Goal: Task Accomplishment & Management: Manage account settings

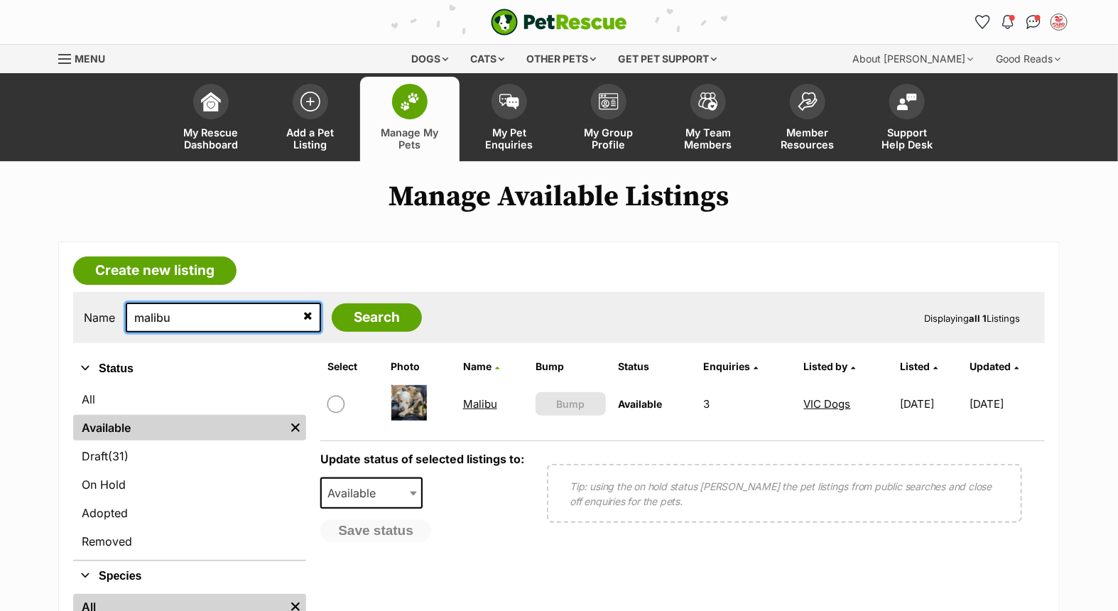
drag, startPoint x: 204, startPoint y: 316, endPoint x: 111, endPoint y: 318, distance: 93.0
click at [111, 318] on div "Name malibu Search" at bounding box center [253, 317] width 338 height 30
type input "billy"
click at [332, 303] on input "Search" at bounding box center [377, 317] width 90 height 28
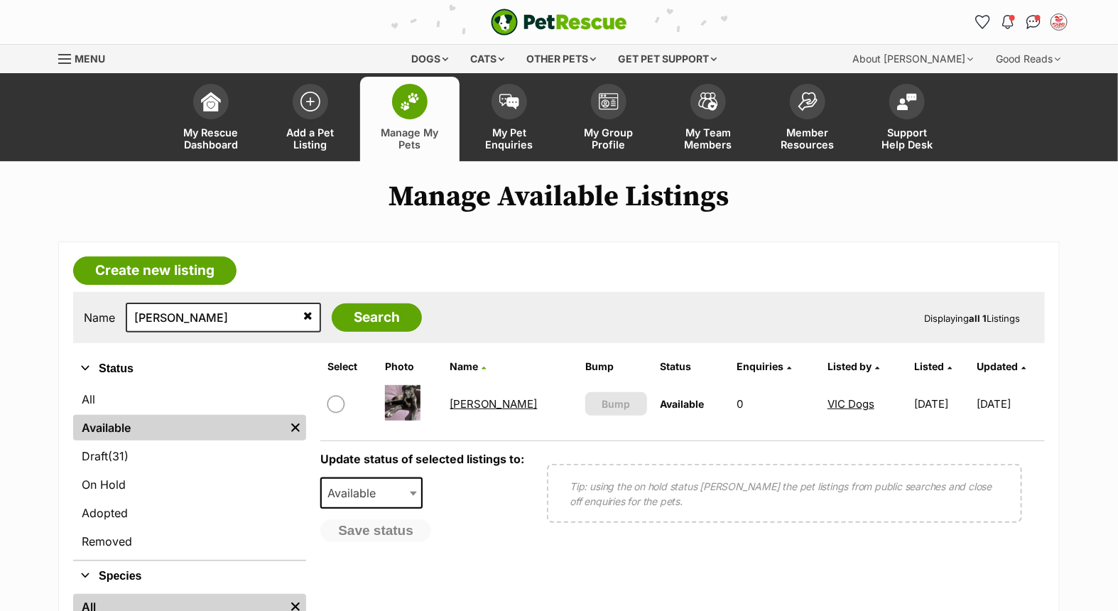
click at [463, 401] on link "[PERSON_NAME]" at bounding box center [493, 403] width 87 height 13
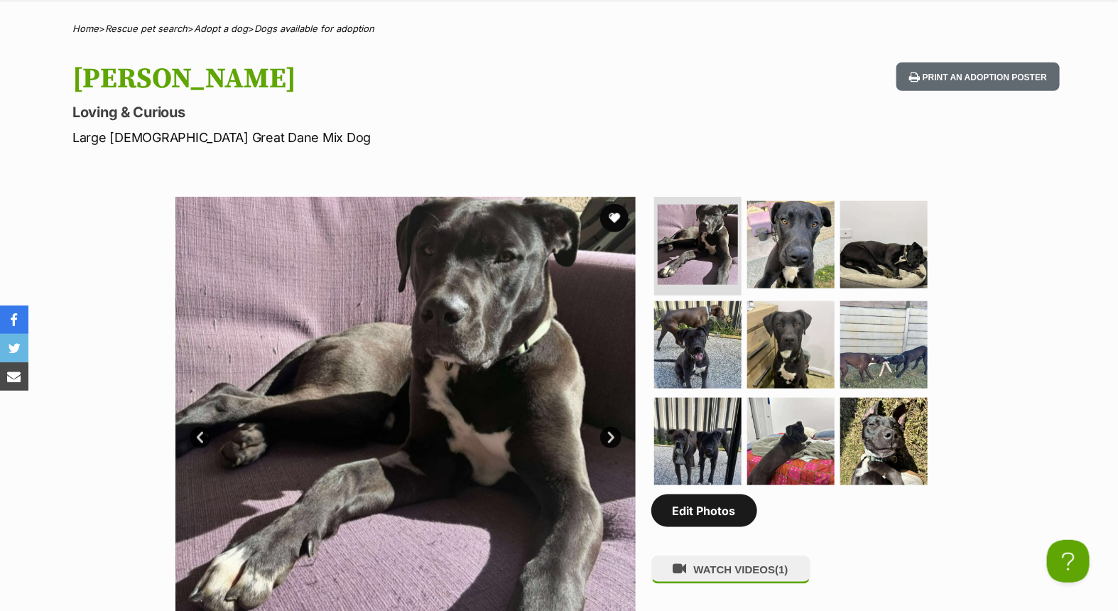
click at [719, 509] on link "Edit Photos" at bounding box center [704, 510] width 106 height 33
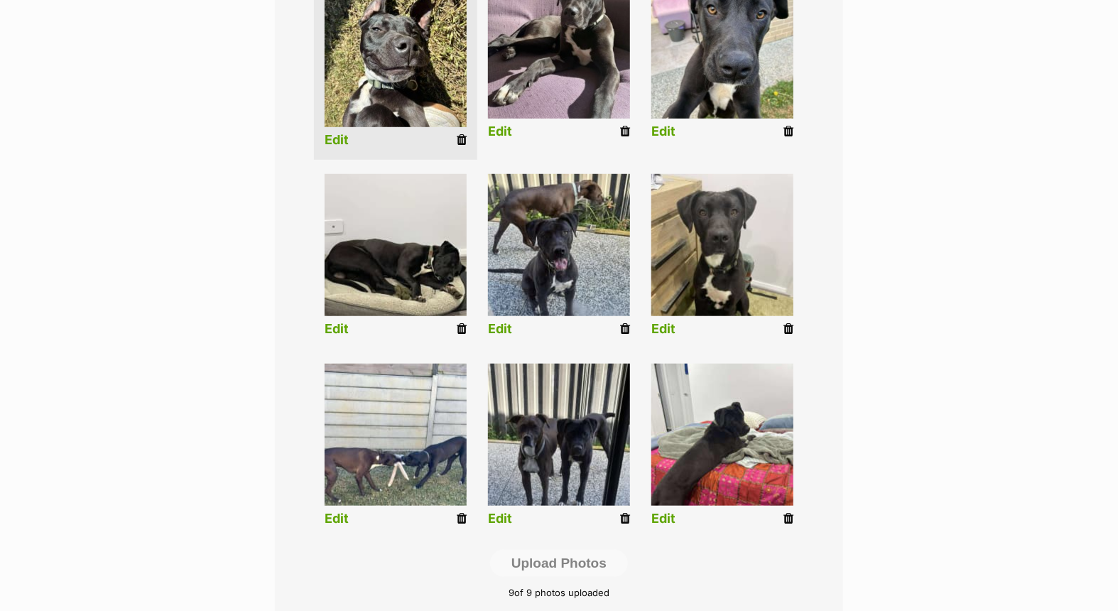
scroll to position [577, 0]
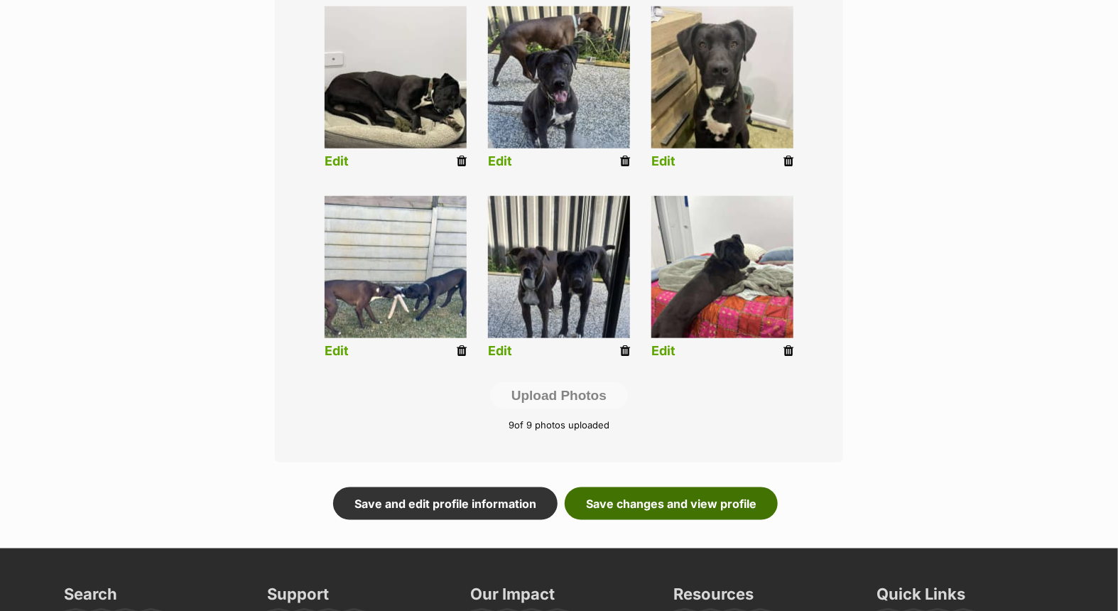
click at [679, 503] on link "Save changes and view profile" at bounding box center [670, 503] width 213 height 33
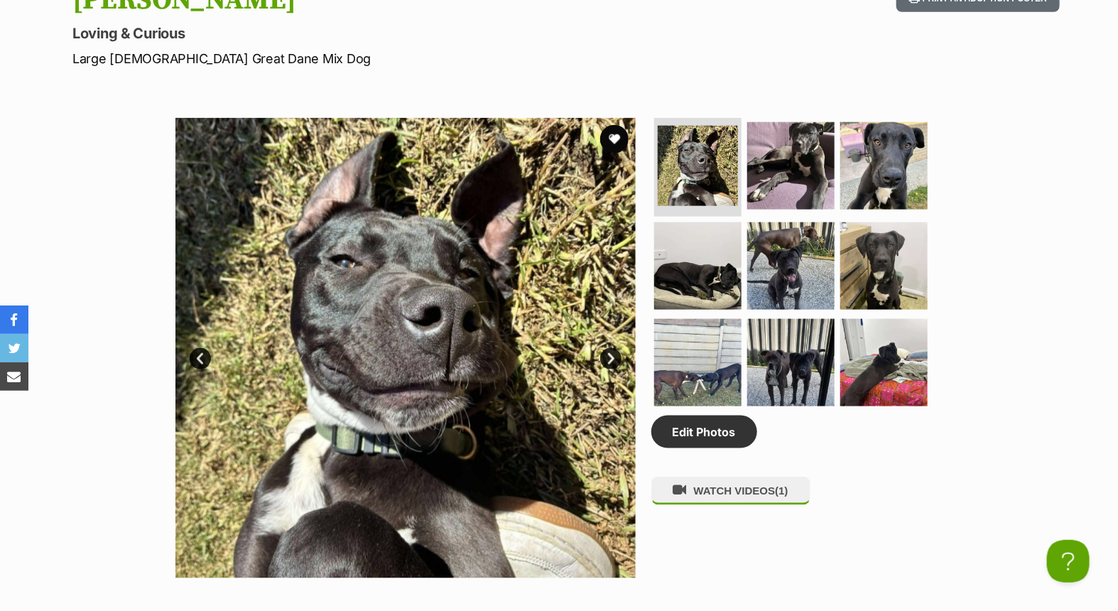
scroll to position [1025, 0]
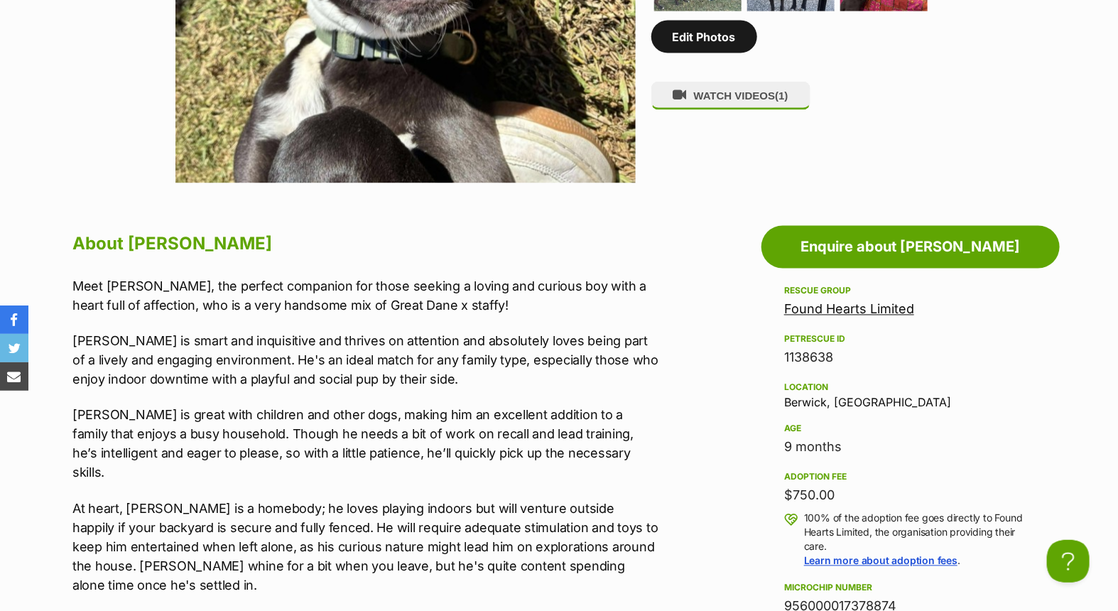
click at [678, 31] on link "Edit Photos" at bounding box center [704, 37] width 106 height 33
click at [701, 43] on link "Edit Photos" at bounding box center [704, 37] width 106 height 33
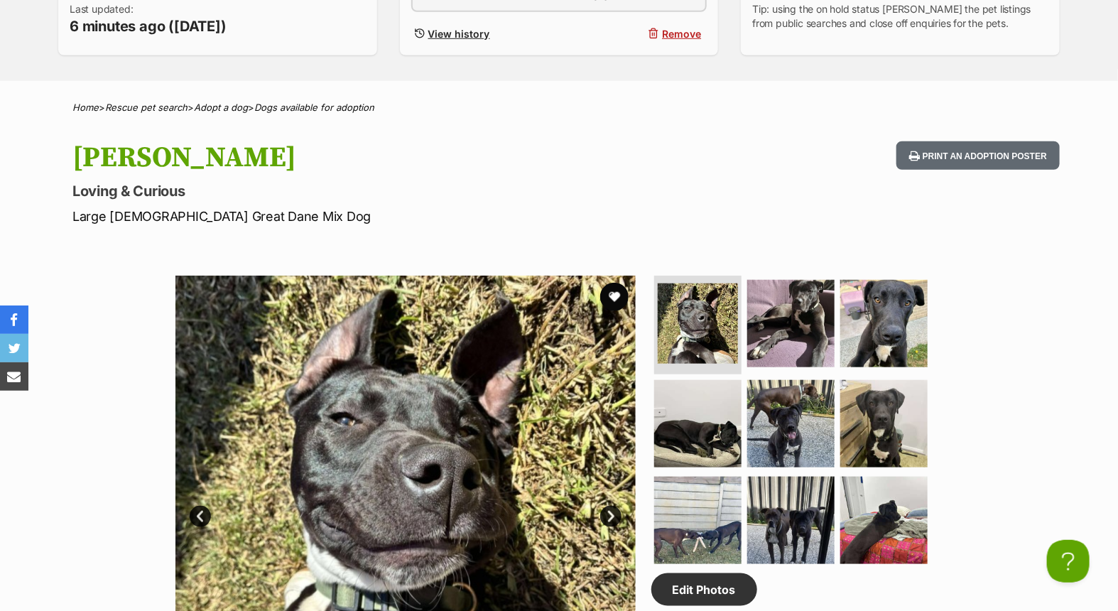
scroll to position [158, 0]
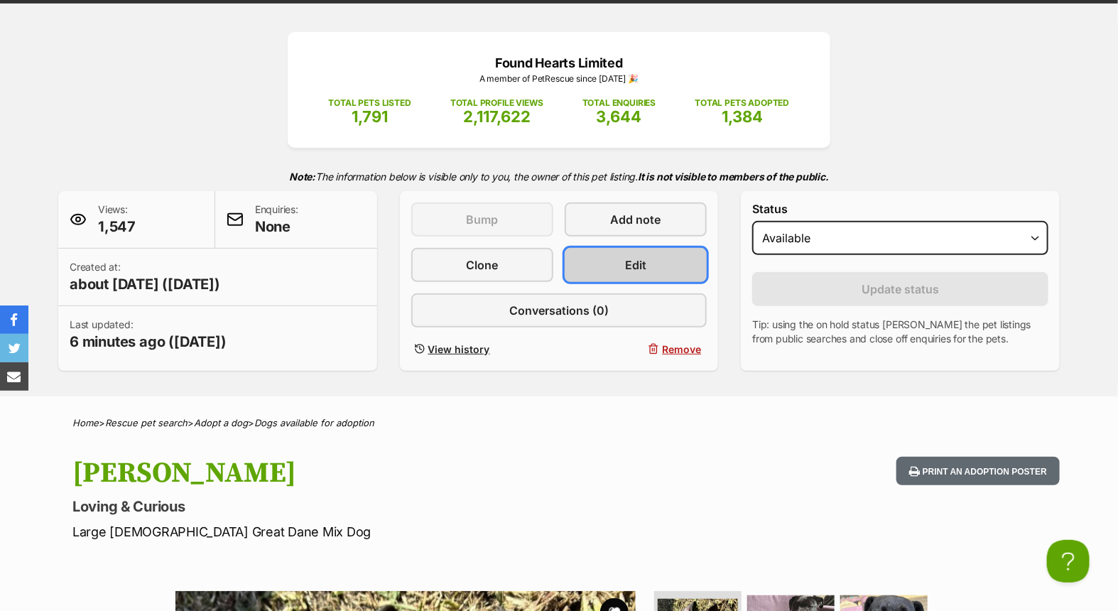
click at [644, 258] on span "Edit" at bounding box center [635, 264] width 21 height 17
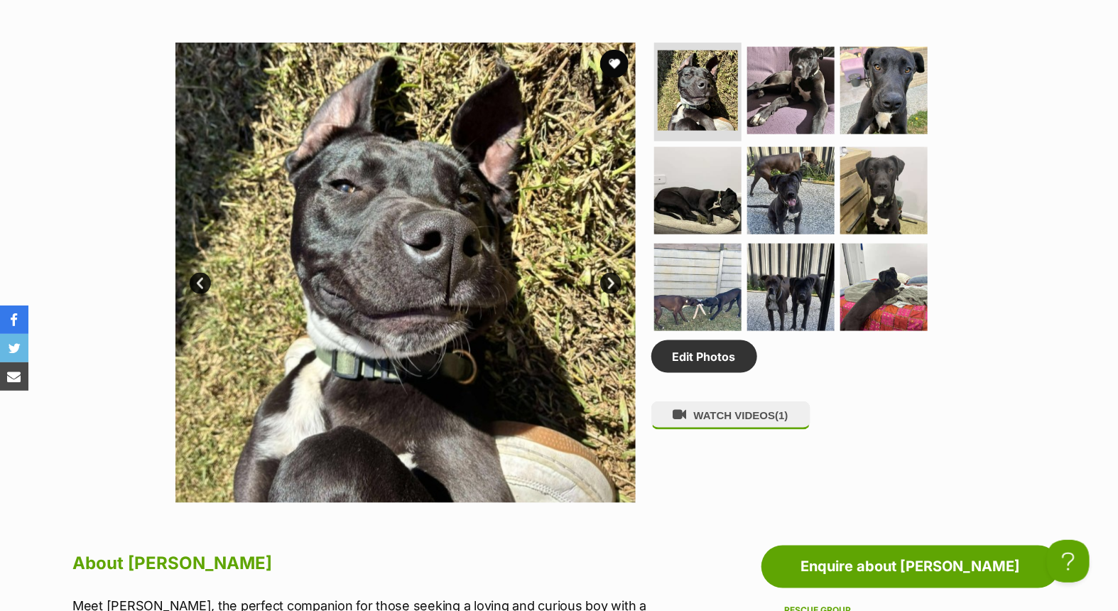
scroll to position [868, 0]
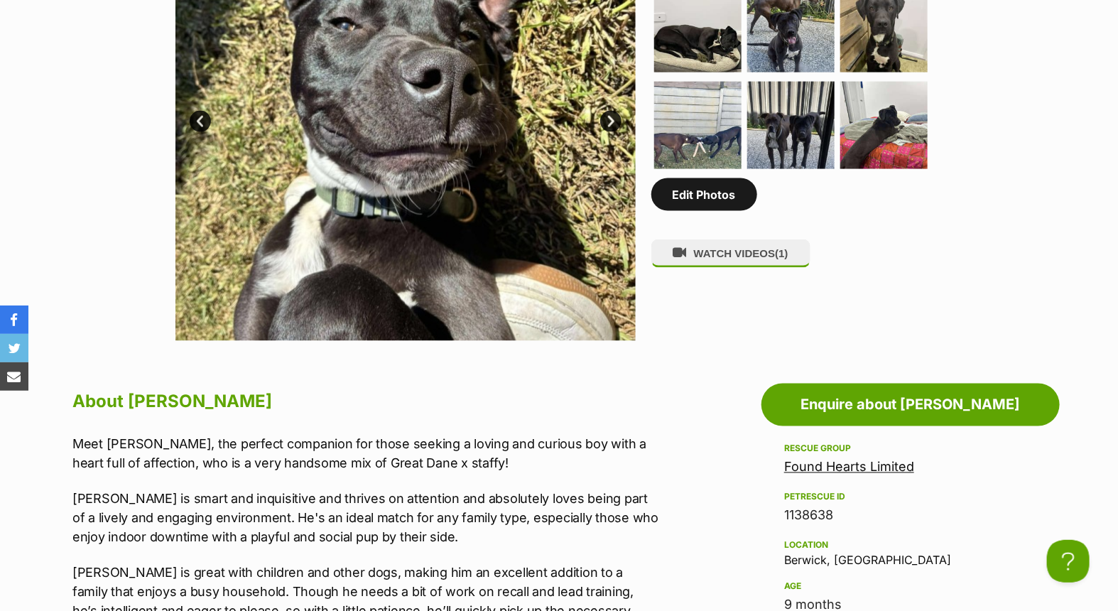
click at [683, 192] on link "Edit Photos" at bounding box center [704, 194] width 106 height 33
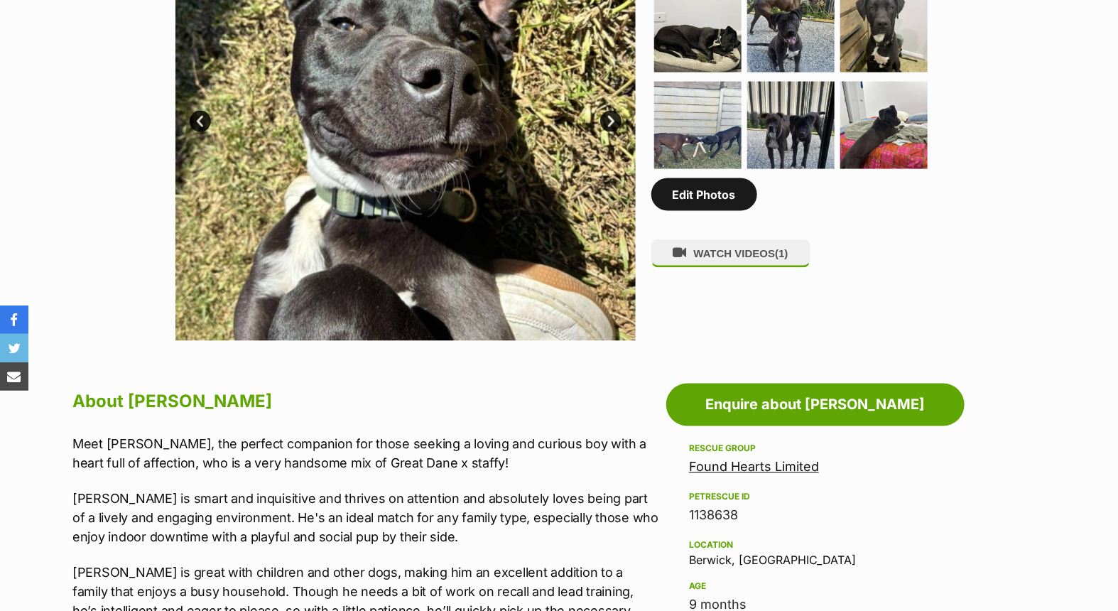
click at [689, 188] on link "Edit Photos" at bounding box center [704, 194] width 106 height 33
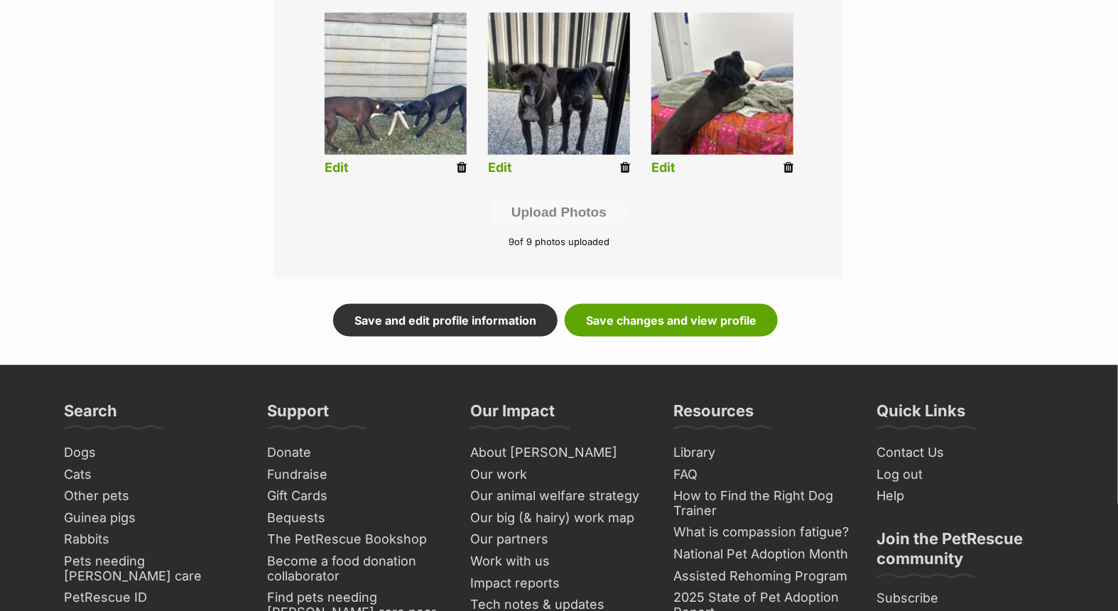
scroll to position [789, 0]
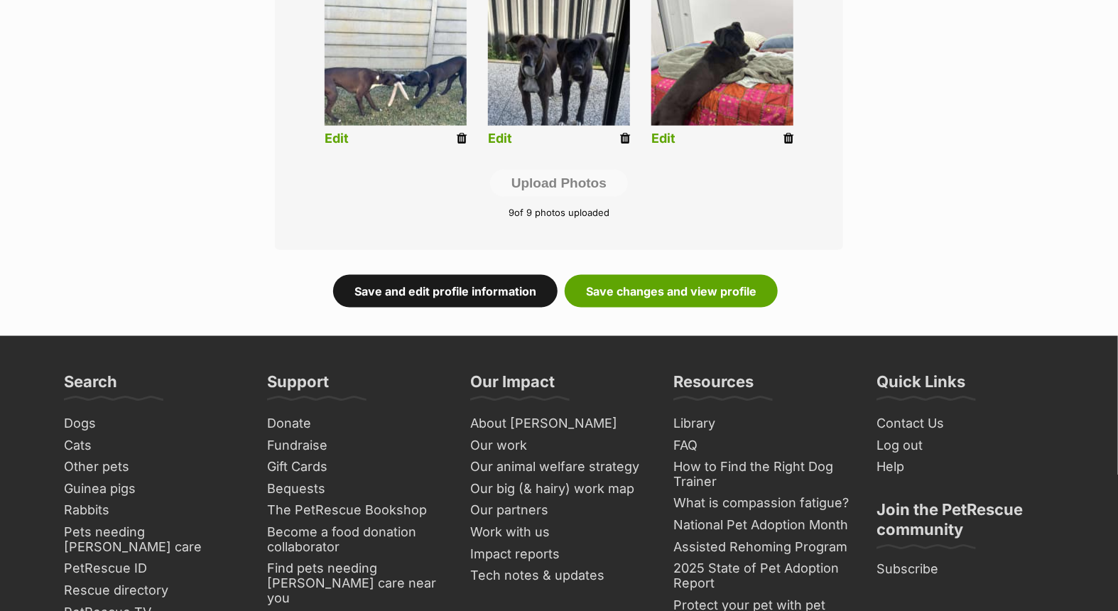
click at [465, 286] on link "Save and edit profile information" at bounding box center [445, 291] width 224 height 33
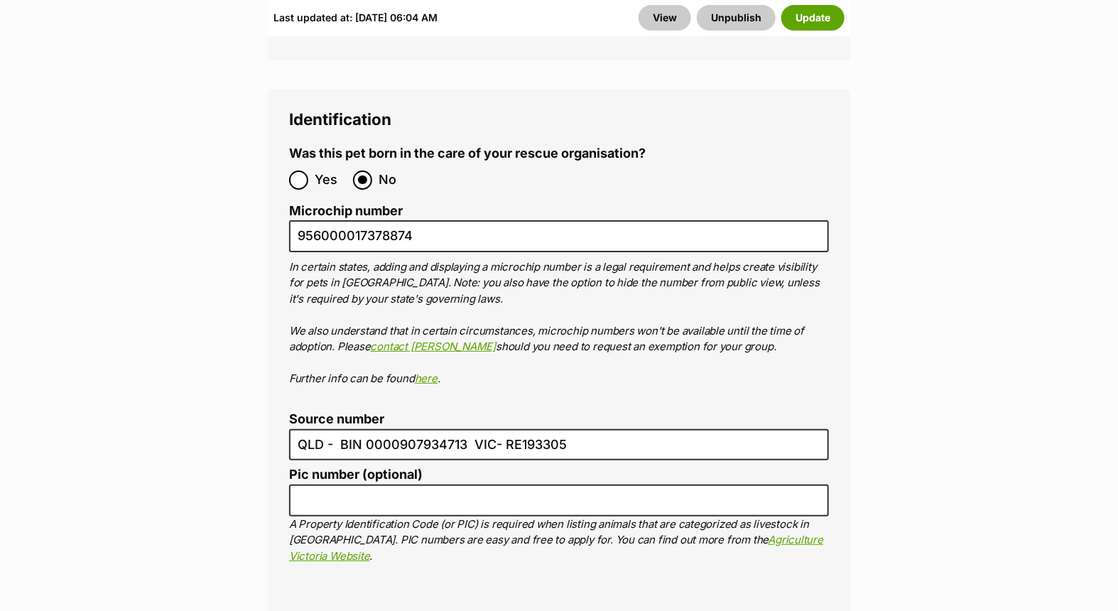
scroll to position [4654, 0]
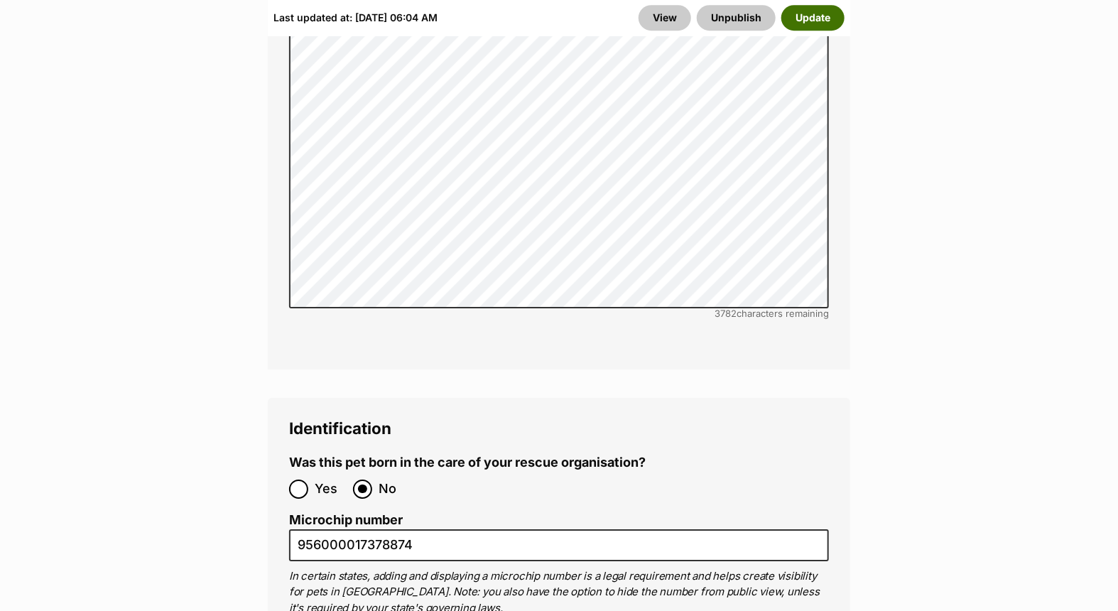
click at [797, 17] on button "Update" at bounding box center [812, 18] width 63 height 26
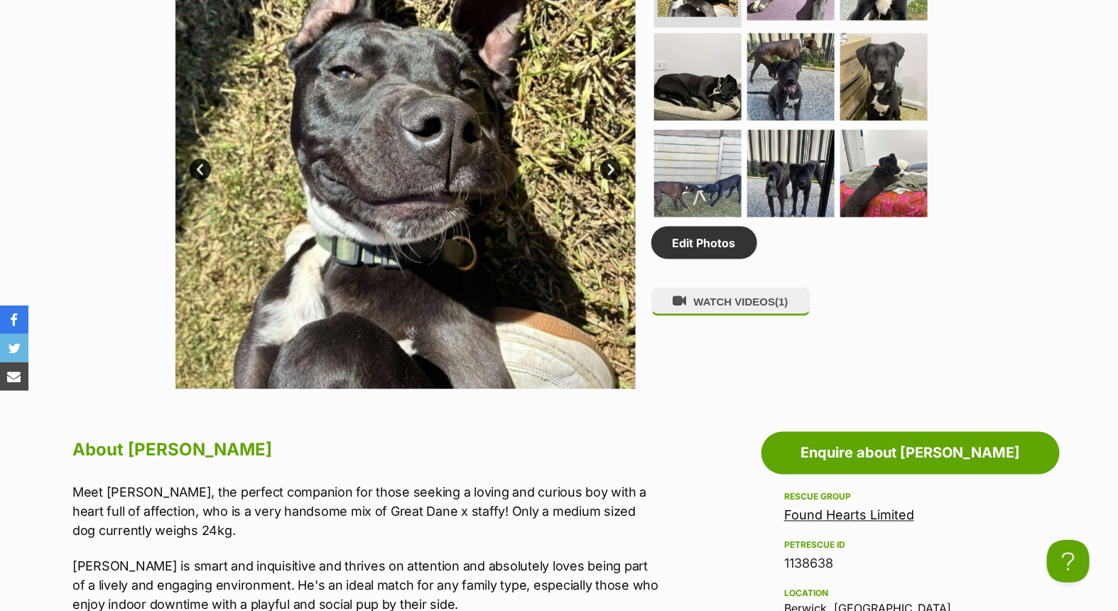
scroll to position [789, 0]
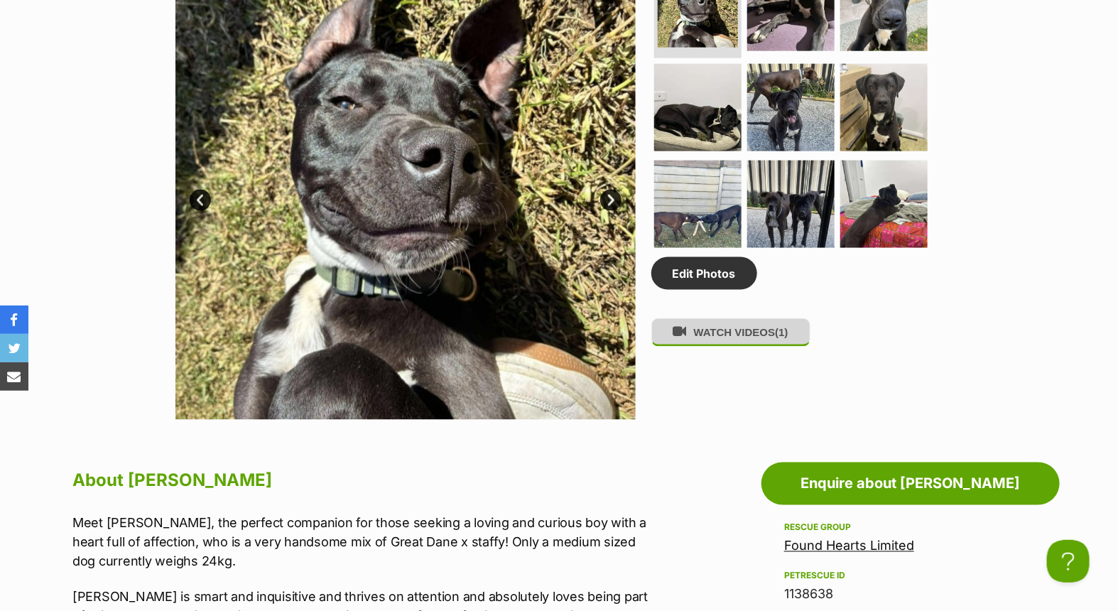
click at [720, 343] on button "WATCH VIDEOS (1)" at bounding box center [730, 332] width 159 height 28
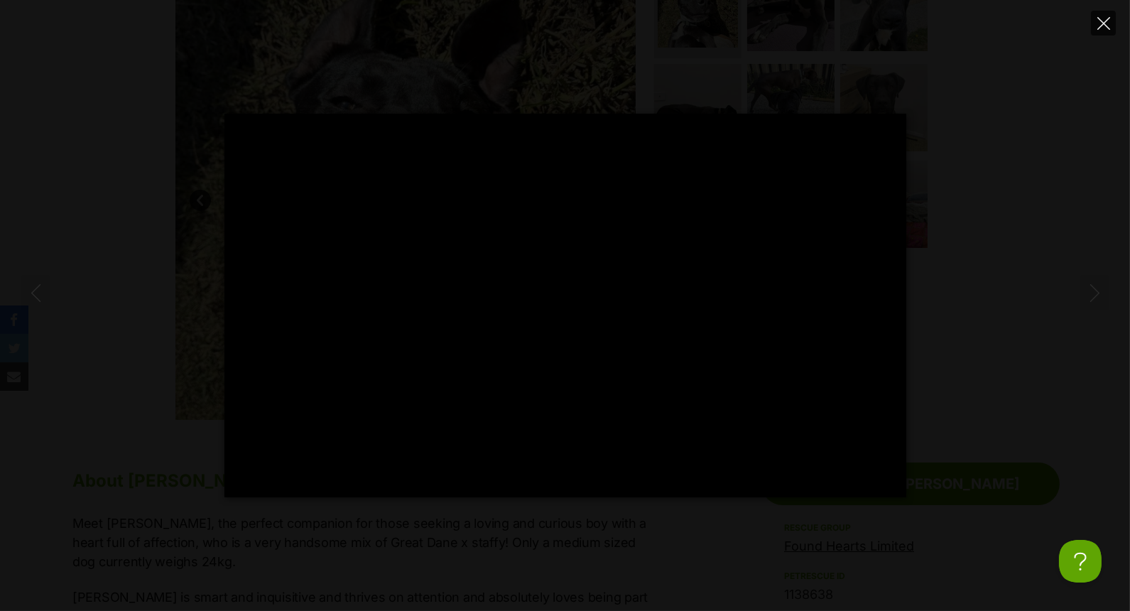
click at [1104, 20] on icon "Close" at bounding box center [1103, 23] width 13 height 13
type input "9.62"
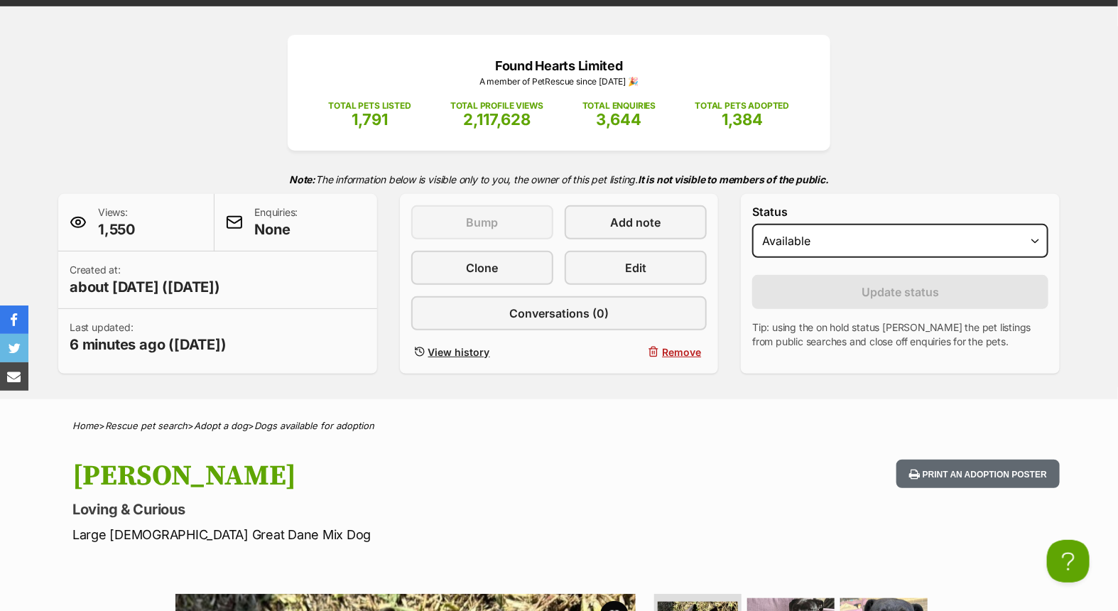
scroll to position [0, 0]
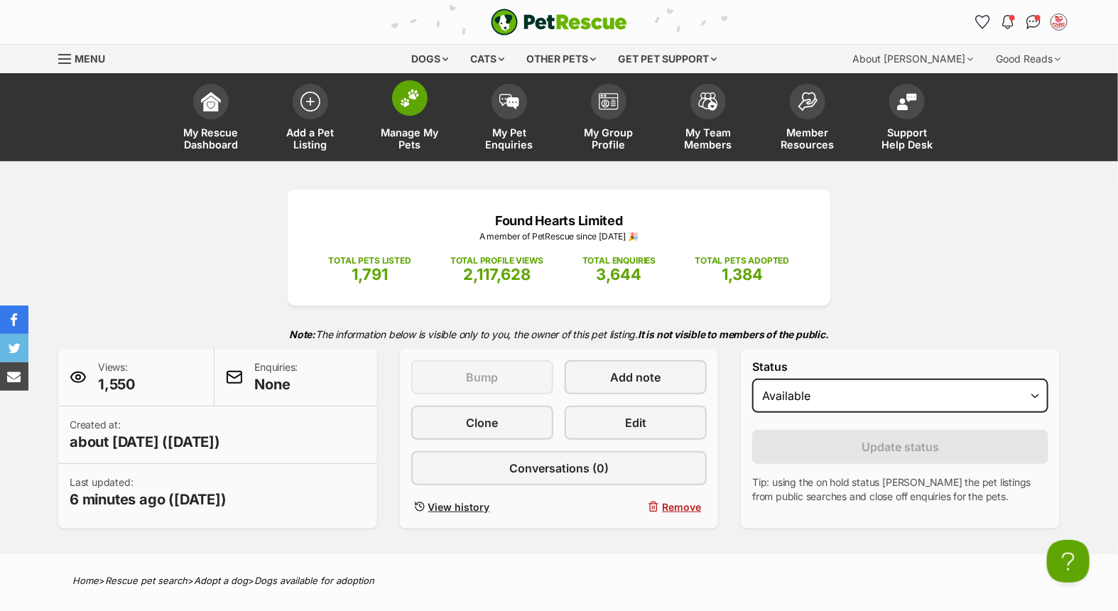
click at [410, 103] on img at bounding box center [410, 98] width 20 height 18
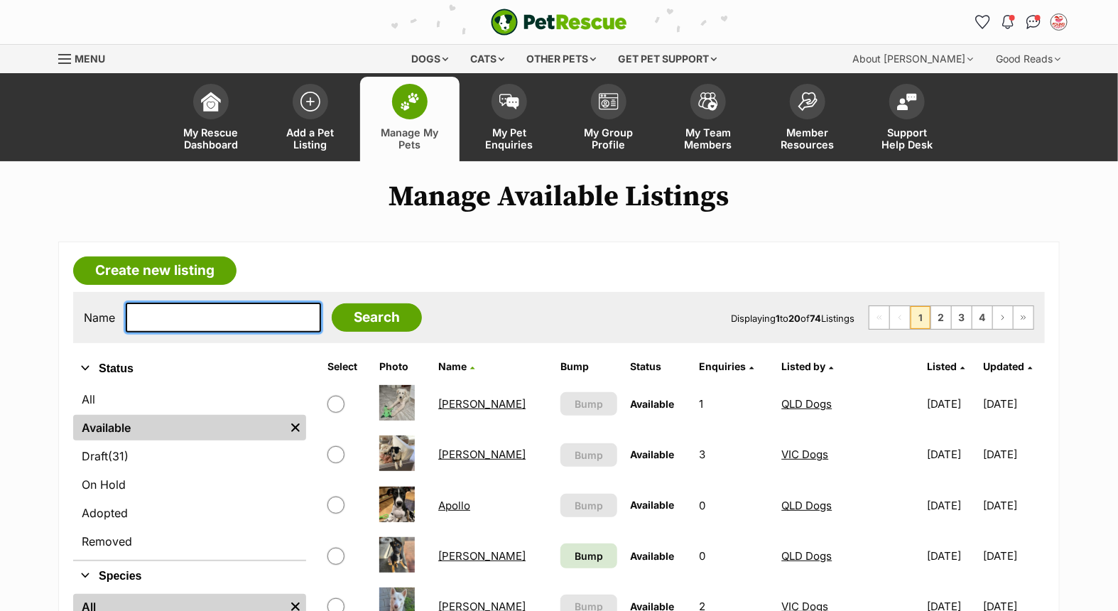
click at [227, 324] on input "text" at bounding box center [223, 317] width 195 height 30
type input "froobie"
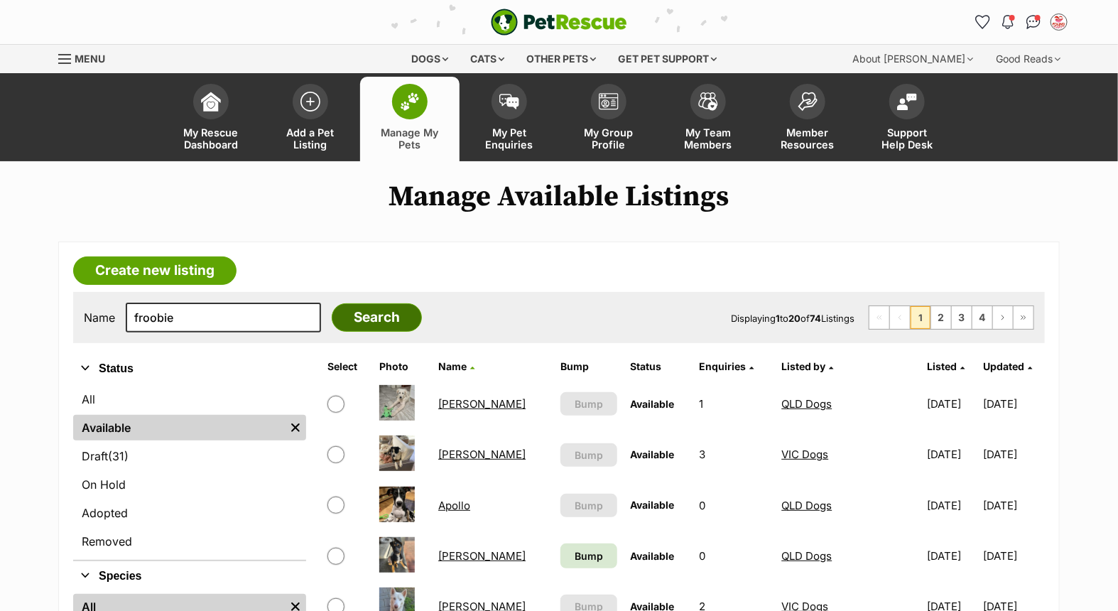
click at [343, 315] on input "Search" at bounding box center [377, 317] width 90 height 28
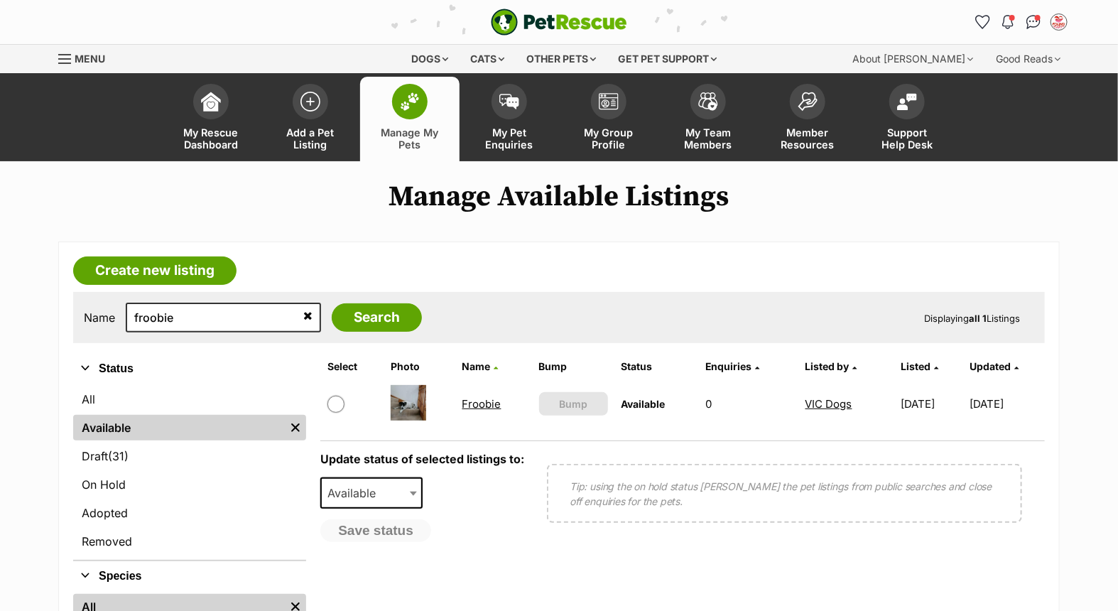
click at [472, 400] on link "Froobie" at bounding box center [481, 403] width 39 height 13
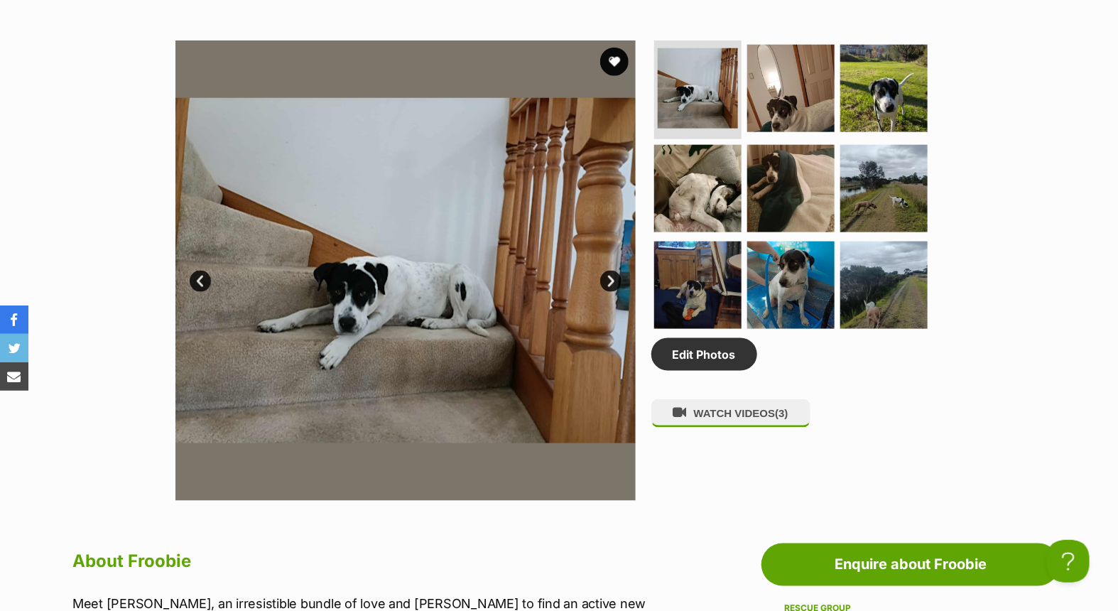
scroll to position [710, 0]
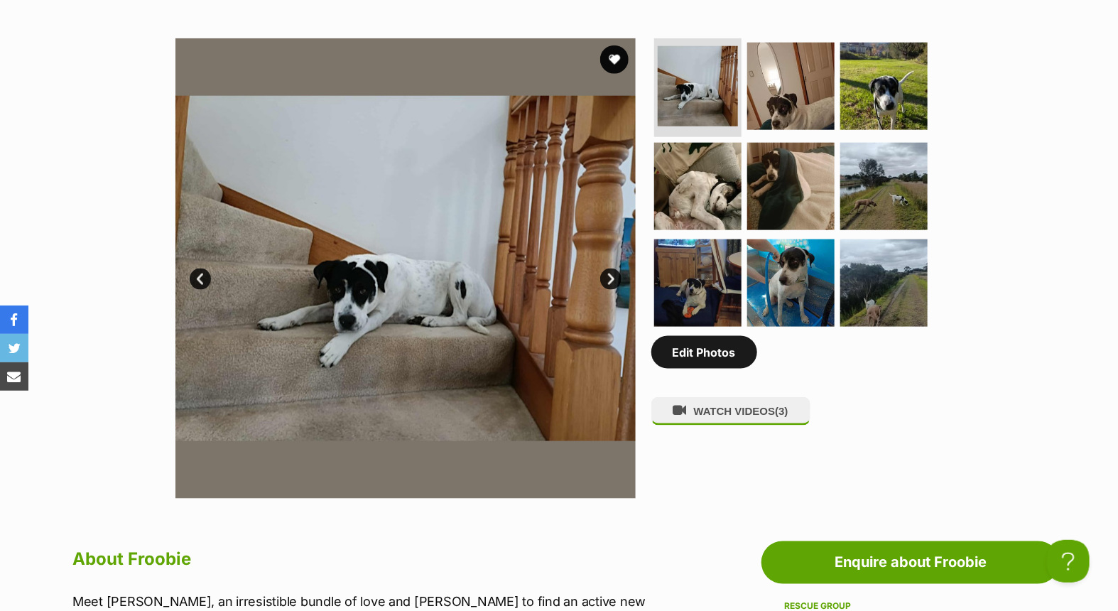
click at [707, 352] on link "Edit Photos" at bounding box center [704, 352] width 106 height 33
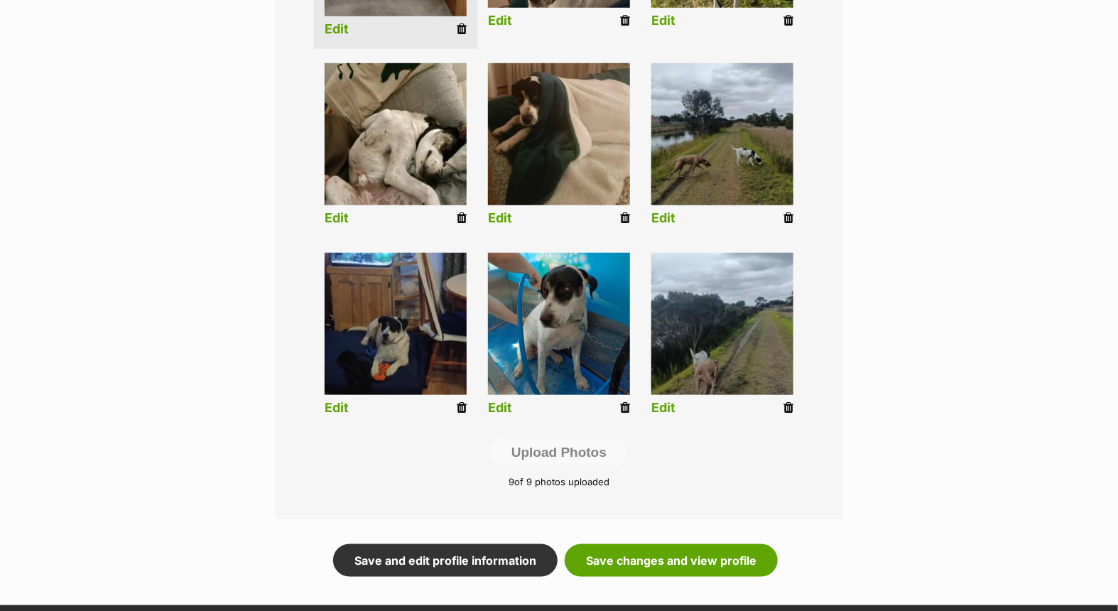
scroll to position [552, 0]
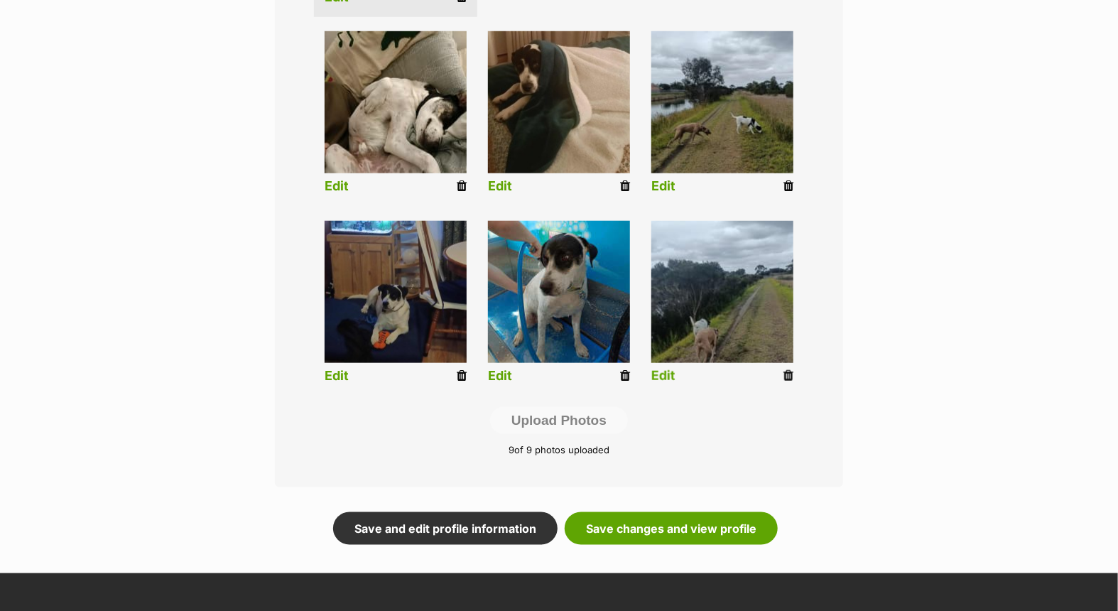
click at [783, 372] on icon at bounding box center [788, 375] width 10 height 13
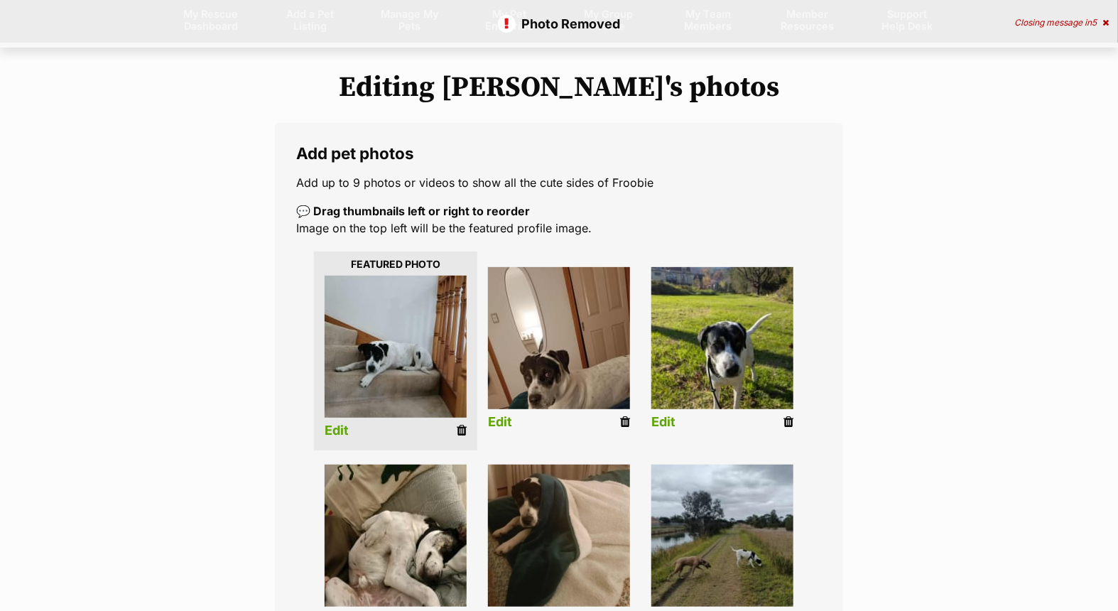
scroll to position [315, 0]
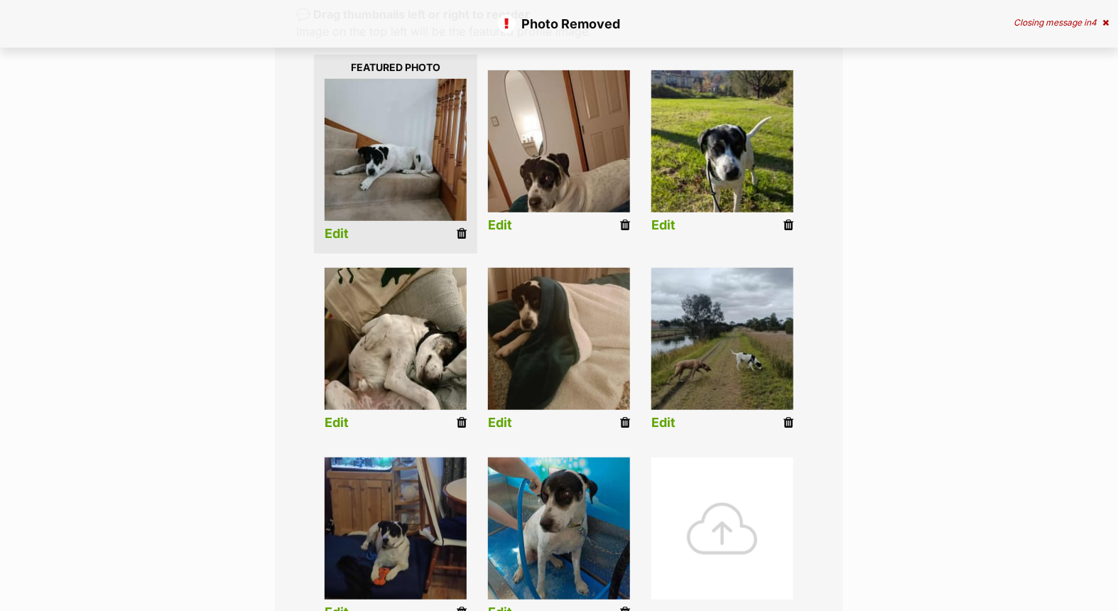
click at [693, 501] on div at bounding box center [722, 528] width 142 height 142
click at [721, 523] on div at bounding box center [722, 528] width 142 height 142
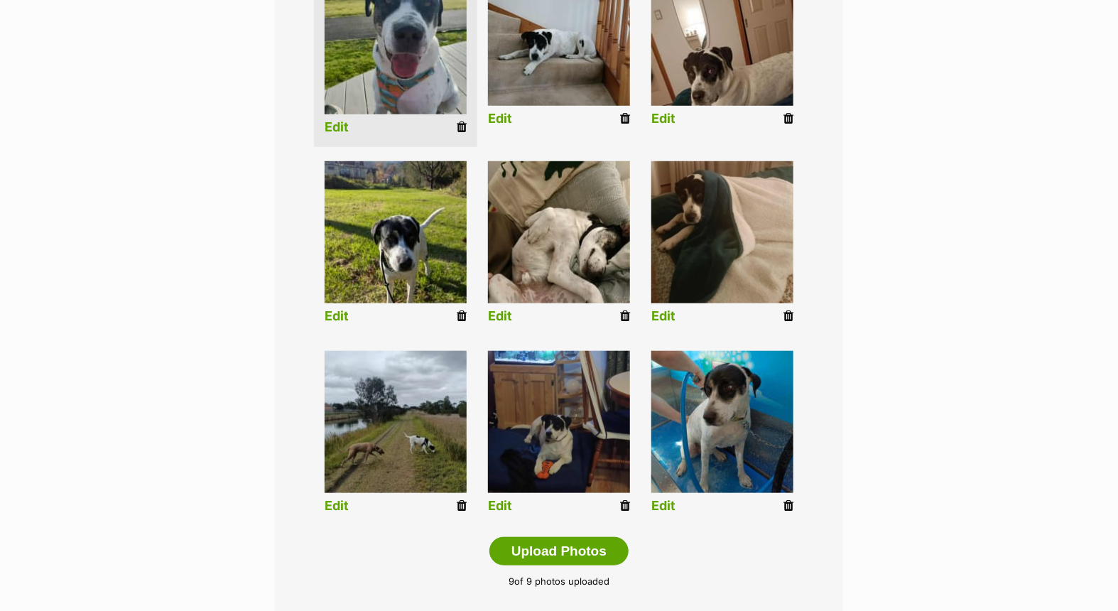
scroll to position [459, 0]
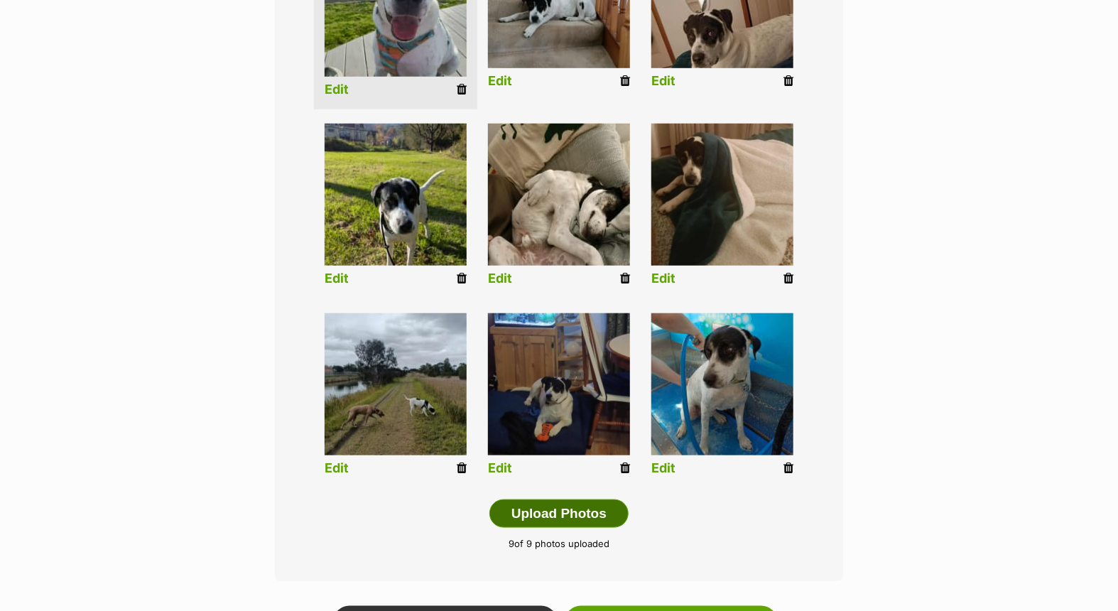
click at [564, 512] on button "Upload Photos" at bounding box center [558, 513] width 139 height 28
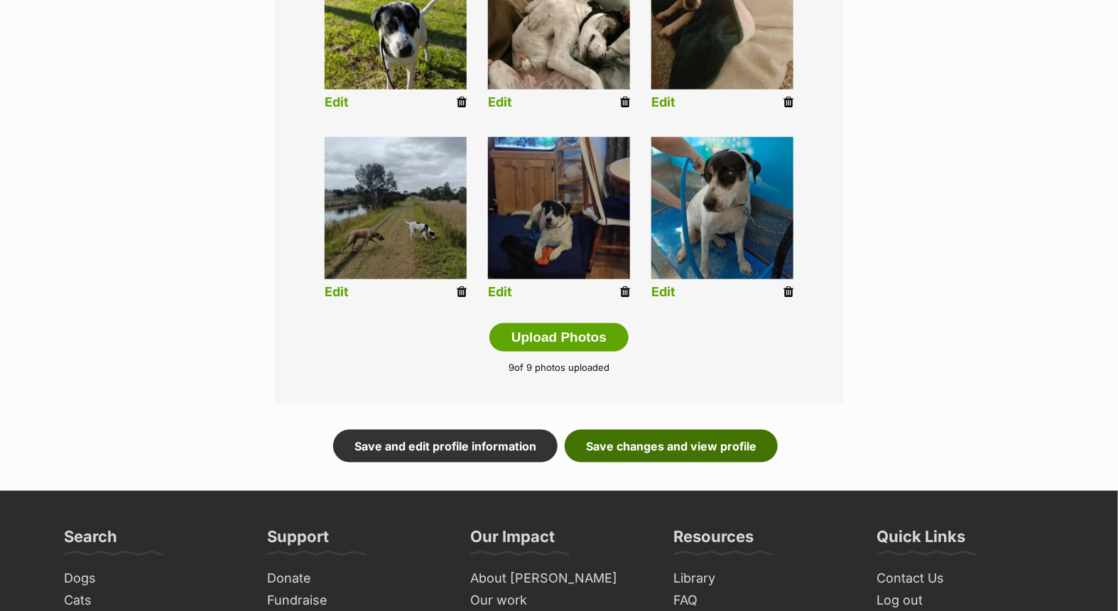
scroll to position [697, 0]
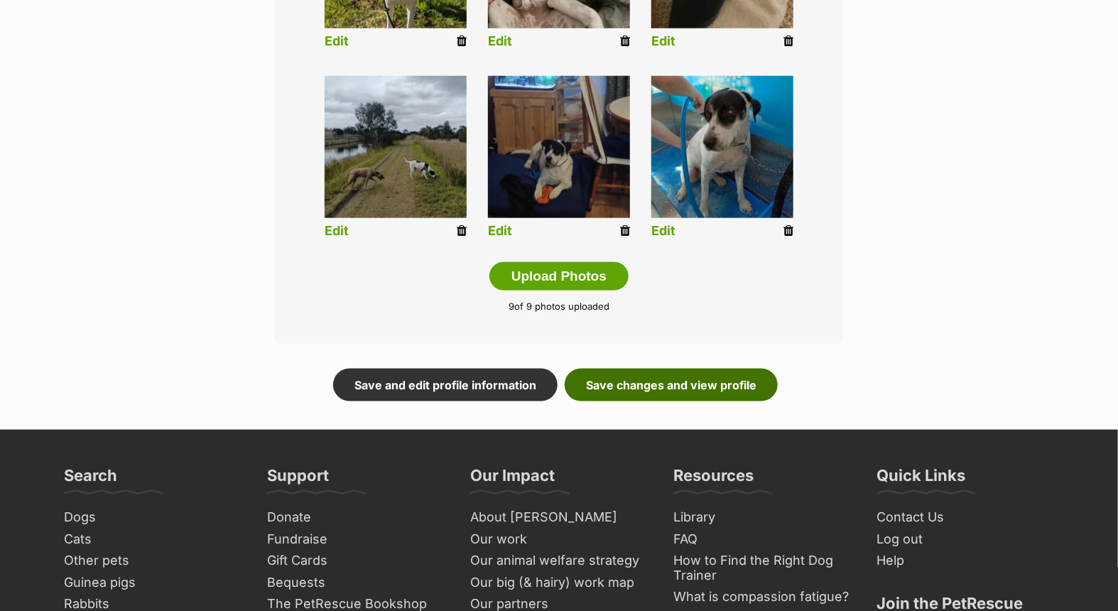
click at [643, 380] on link "Save changes and view profile" at bounding box center [670, 384] width 213 height 33
